Goal: Find specific page/section: Find specific page/section

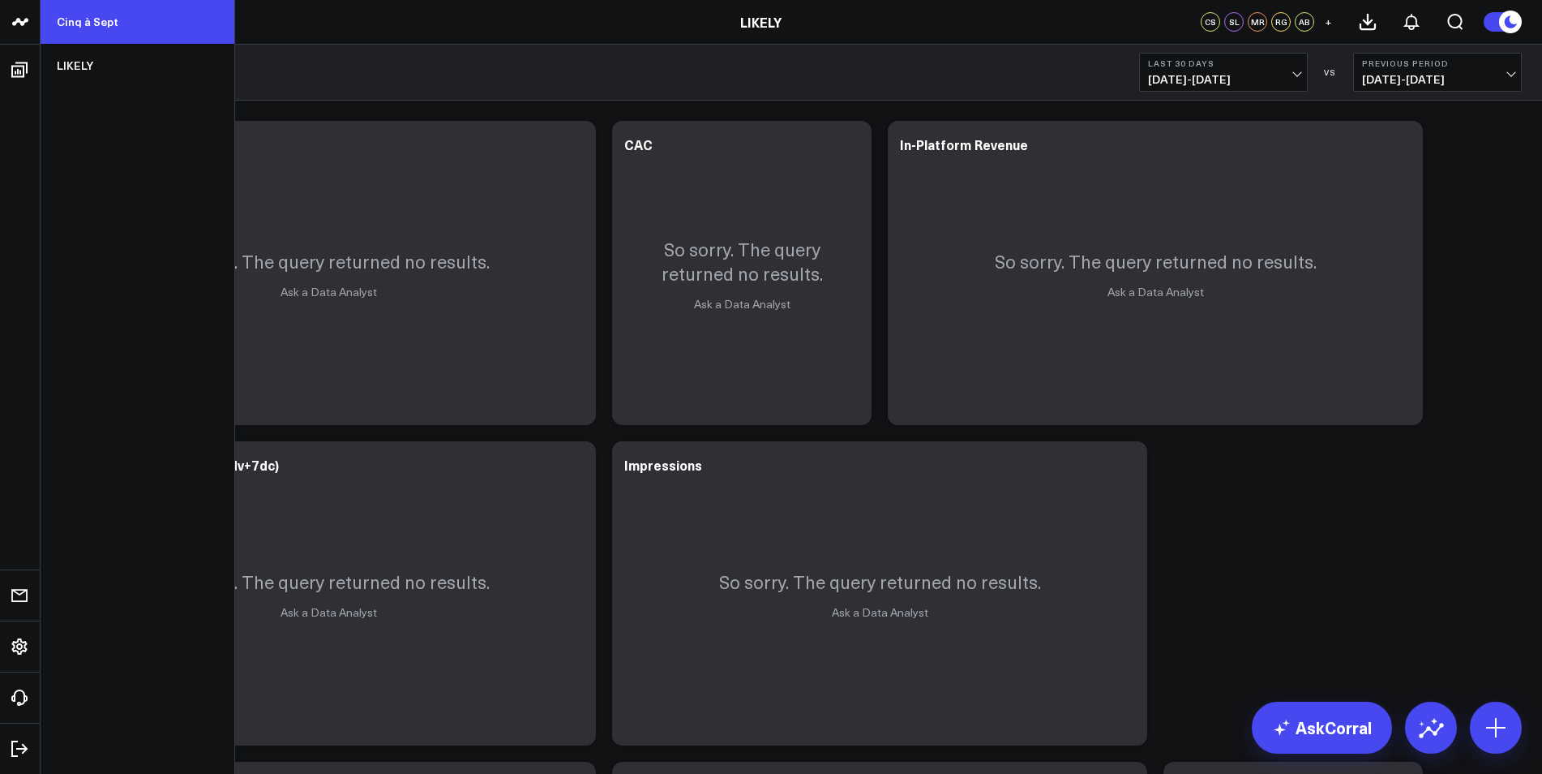
click at [77, 17] on link "Cinq à Sept" at bounding box center [138, 22] width 194 height 44
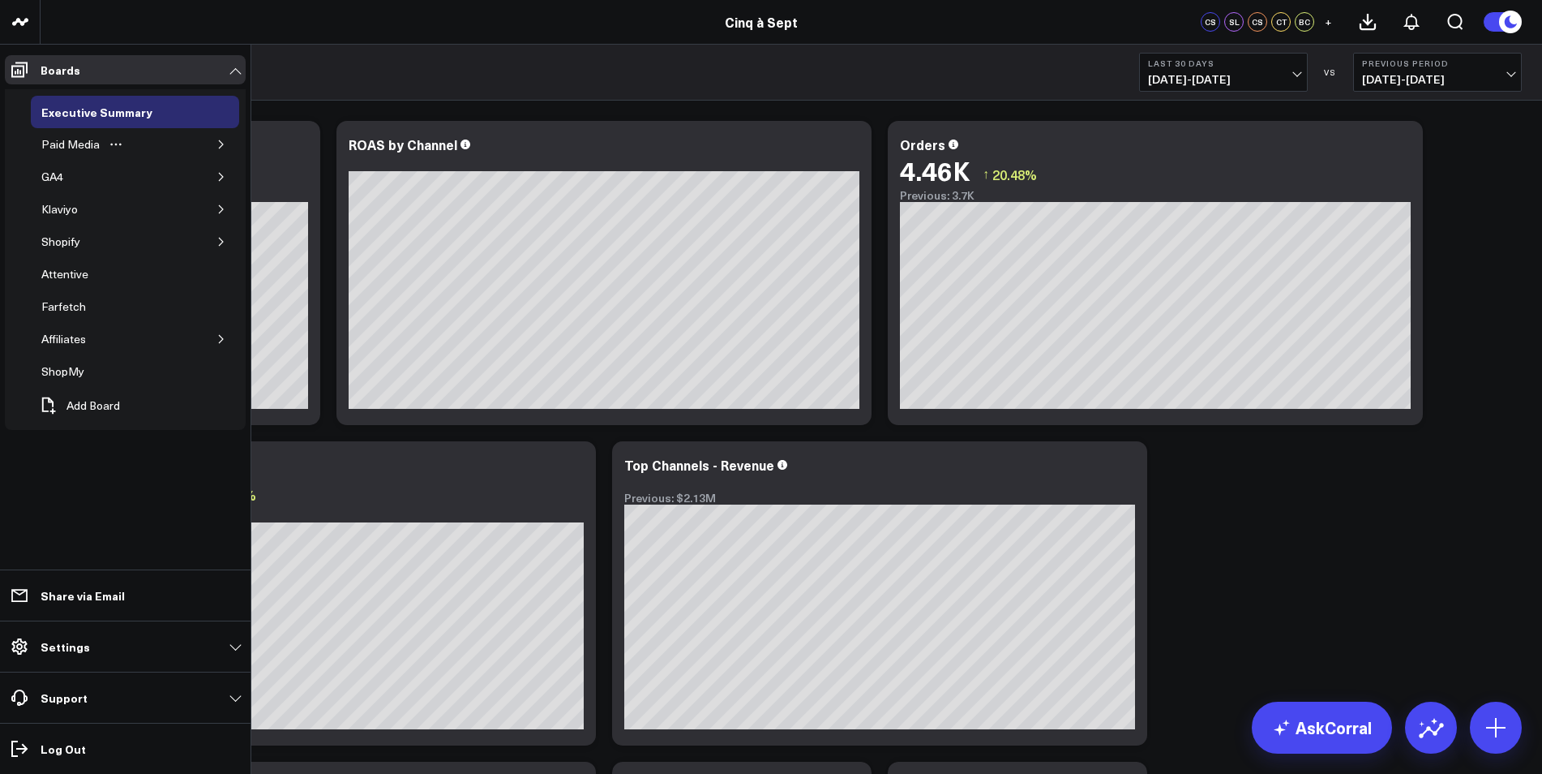
click at [217, 139] on button "button" at bounding box center [221, 144] width 16 height 16
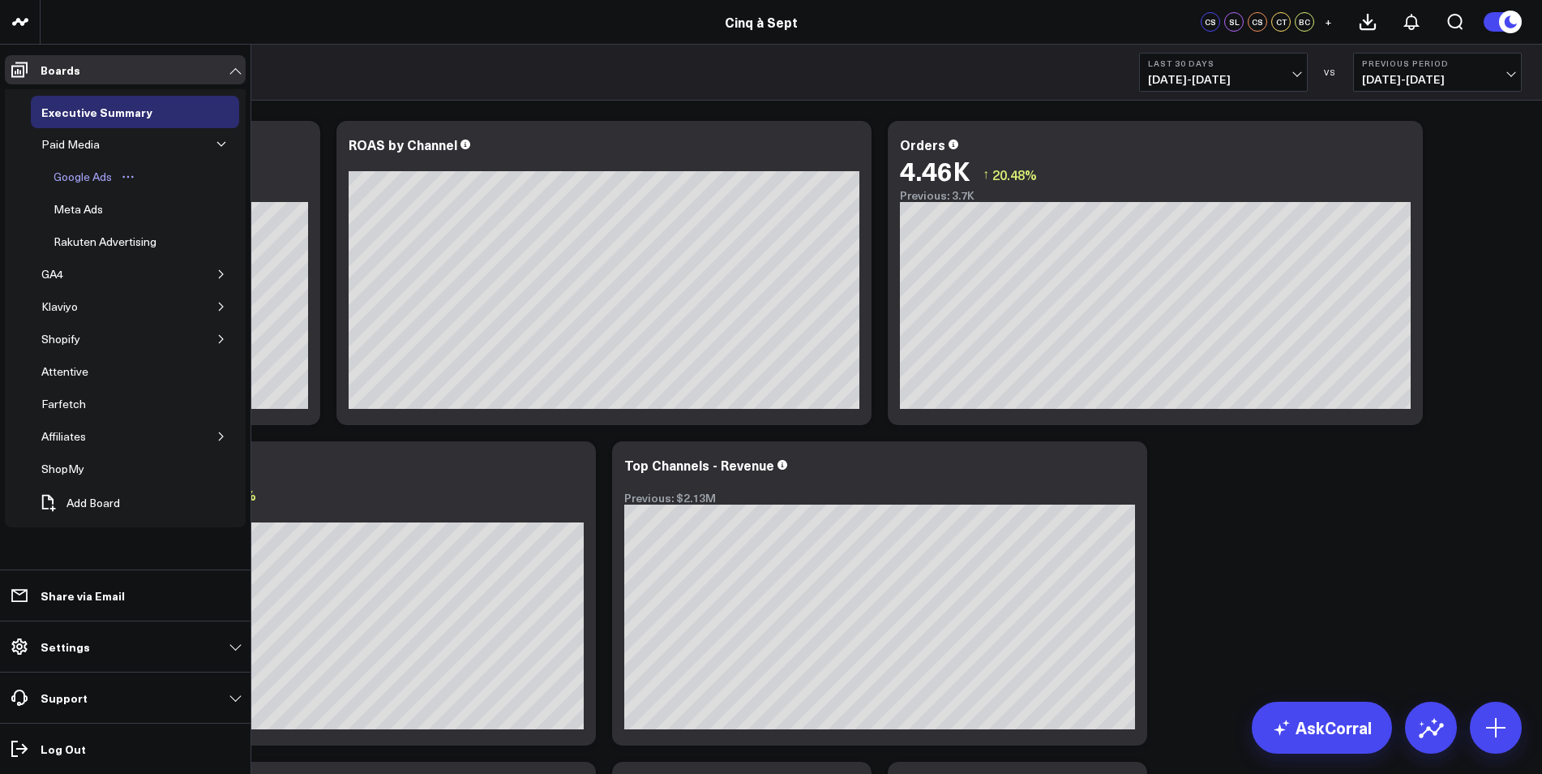
click at [74, 174] on div "Google Ads" at bounding box center [82, 176] width 66 height 19
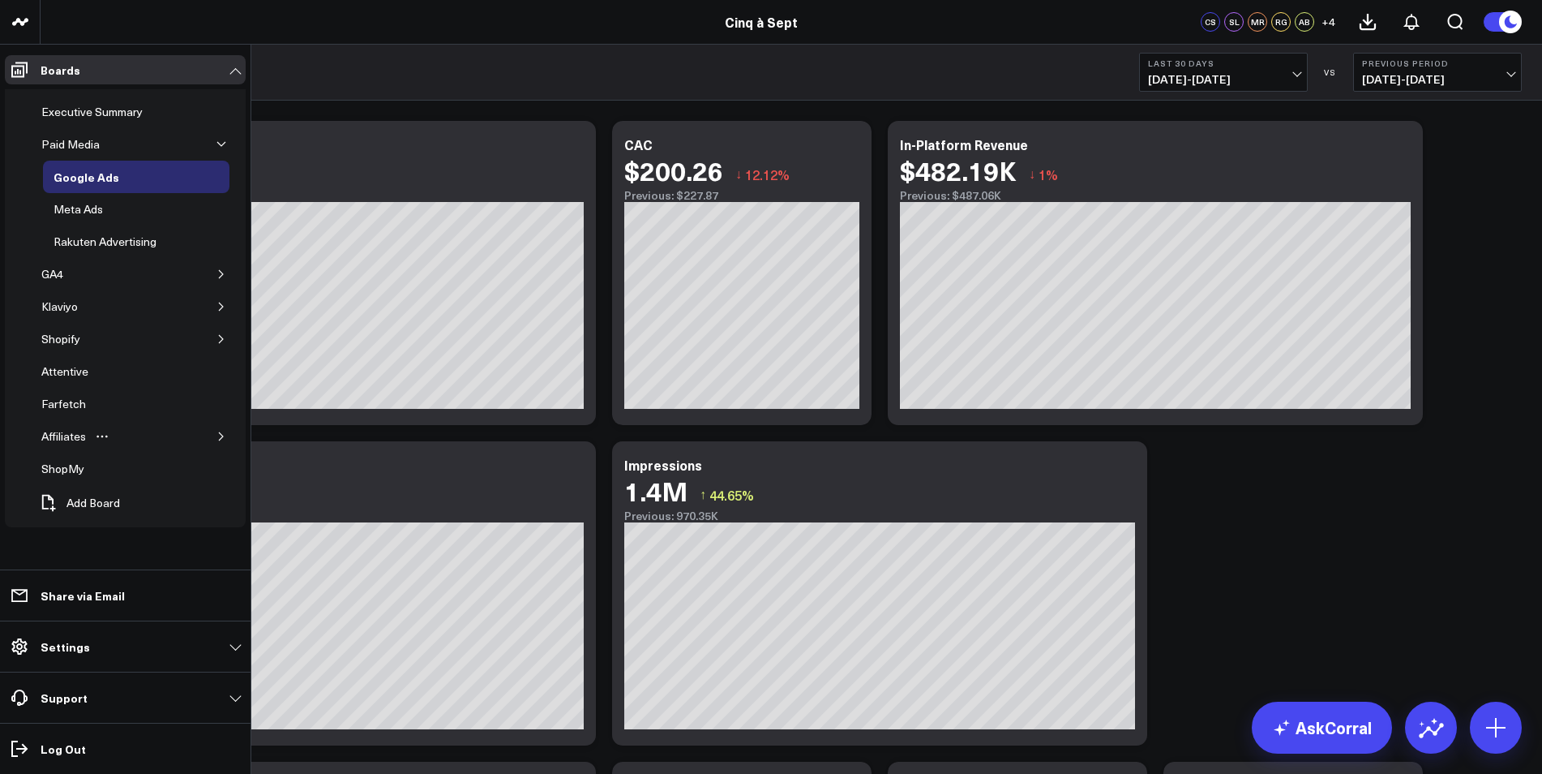
click at [221, 429] on button "button" at bounding box center [221, 436] width 16 height 16
click at [213, 299] on button "button" at bounding box center [221, 306] width 16 height 16
click at [219, 407] on icon "button" at bounding box center [221, 404] width 4 height 8
click at [208, 265] on div "GA4" at bounding box center [135, 274] width 208 height 32
click at [213, 281] on button "button" at bounding box center [221, 274] width 16 height 16
